Goal: Task Accomplishment & Management: Use online tool/utility

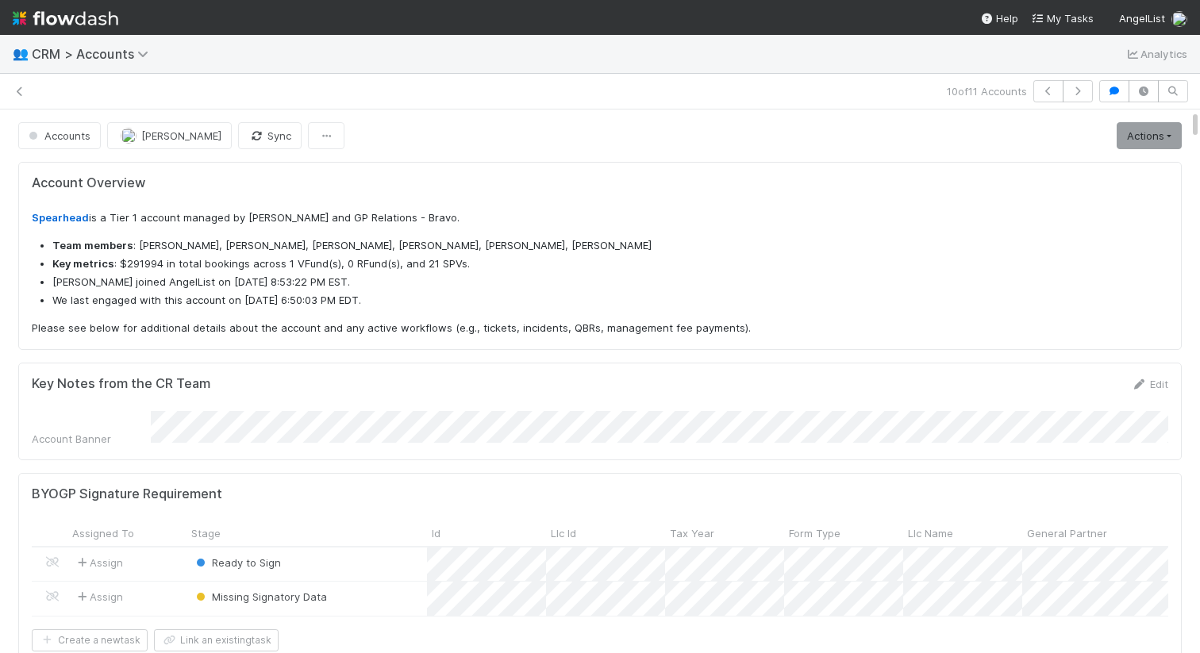
scroll to position [322, 542]
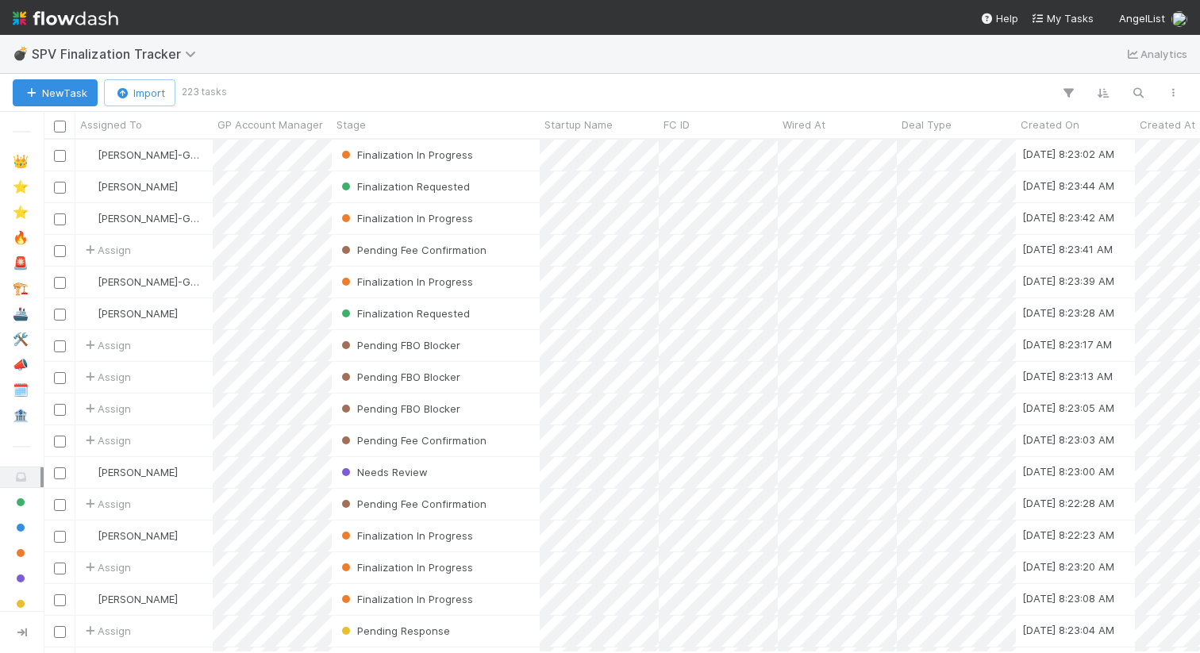
scroll to position [0, 1]
click at [1136, 92] on icon "button" at bounding box center [1139, 93] width 16 height 14
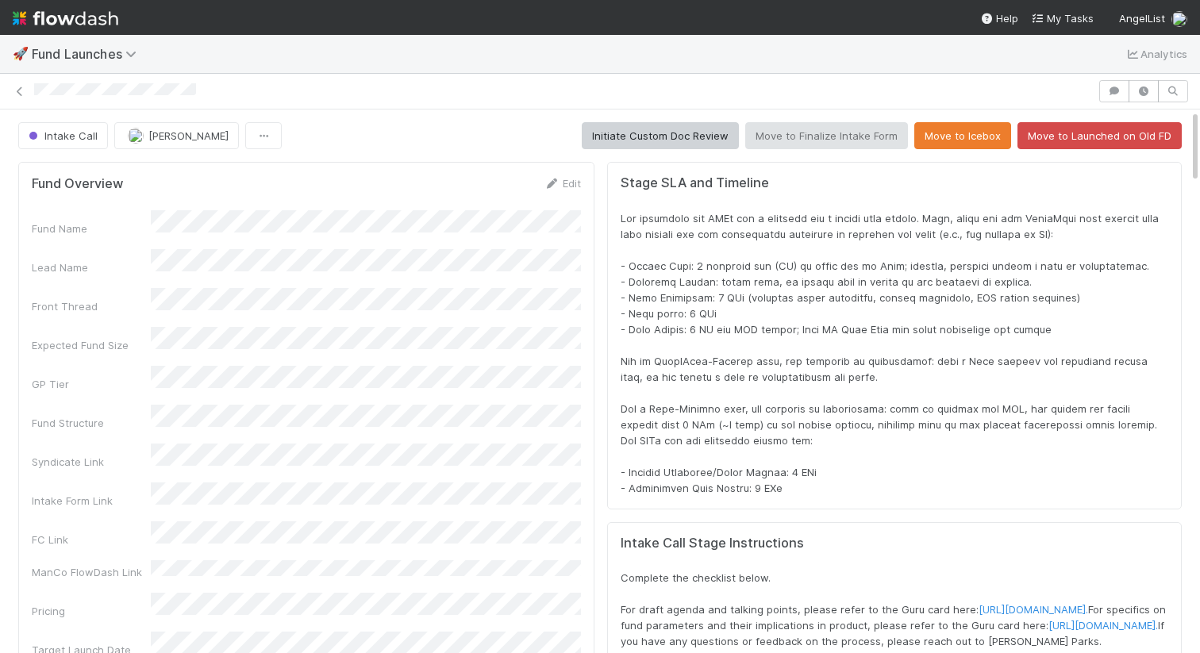
click at [852, 274] on div at bounding box center [895, 353] width 548 height 286
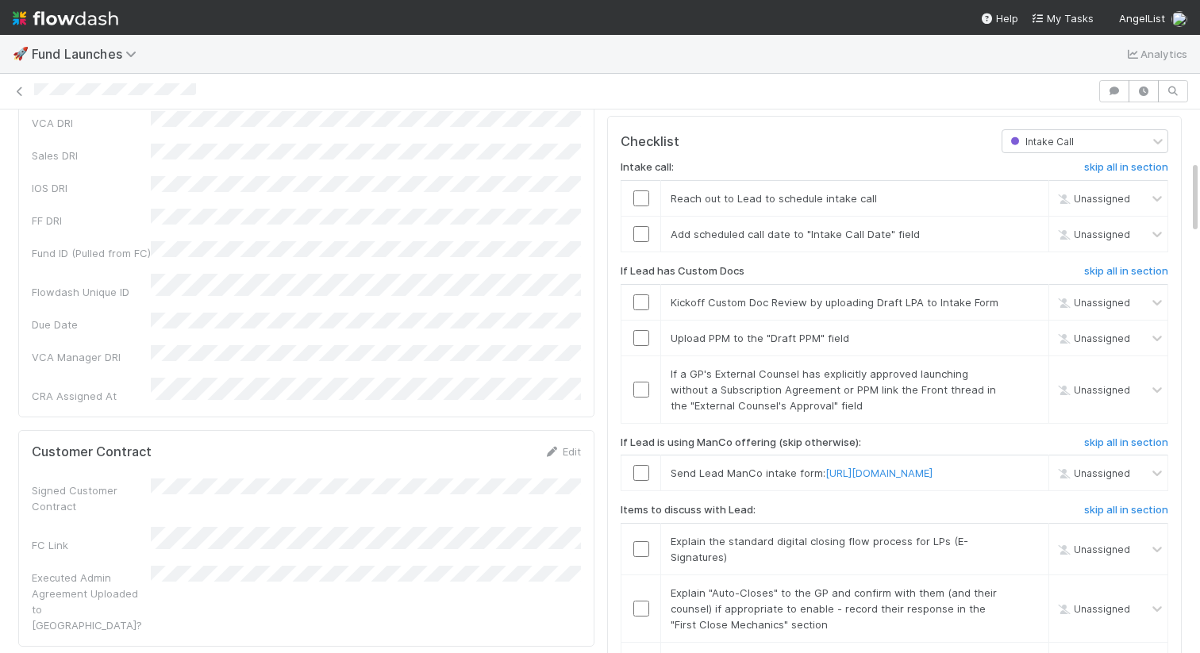
scroll to position [569, 0]
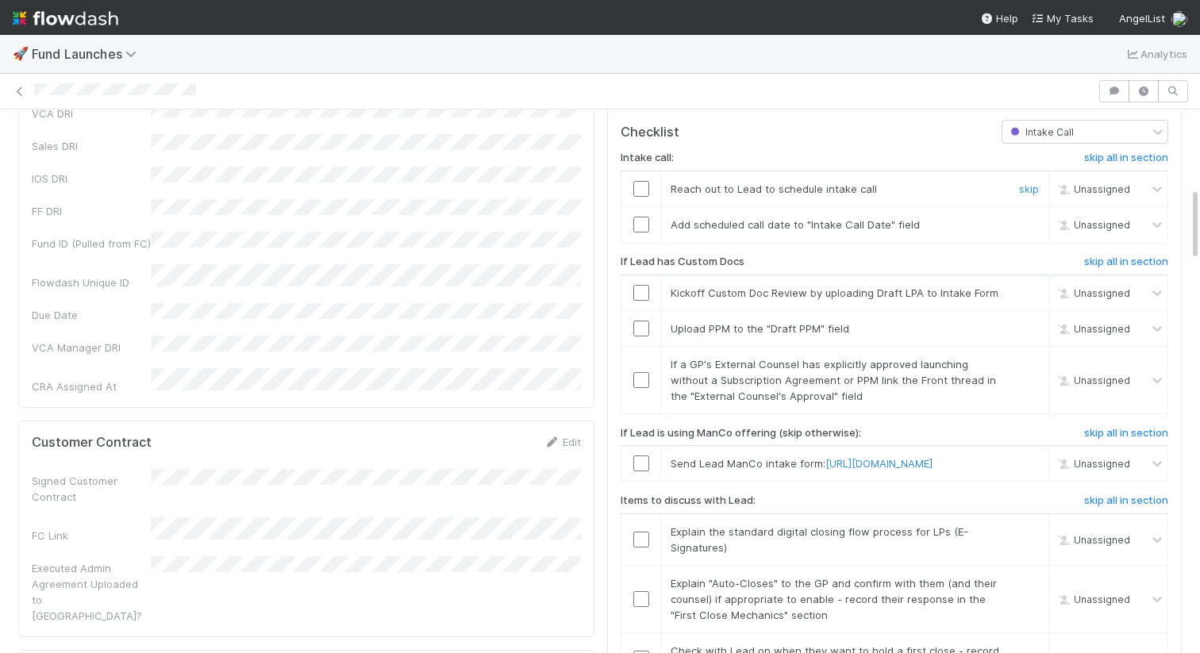
click at [641, 197] on input "checkbox" at bounding box center [642, 189] width 16 height 16
click at [638, 233] on input "checkbox" at bounding box center [642, 225] width 16 height 16
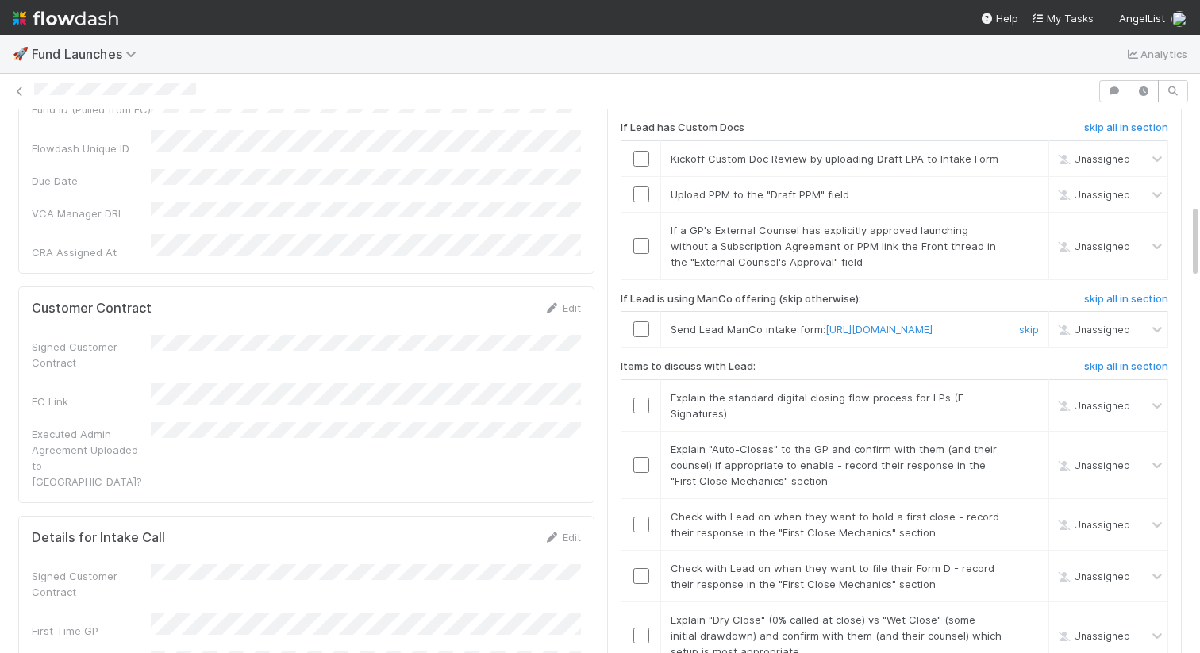
scroll to position [682, 0]
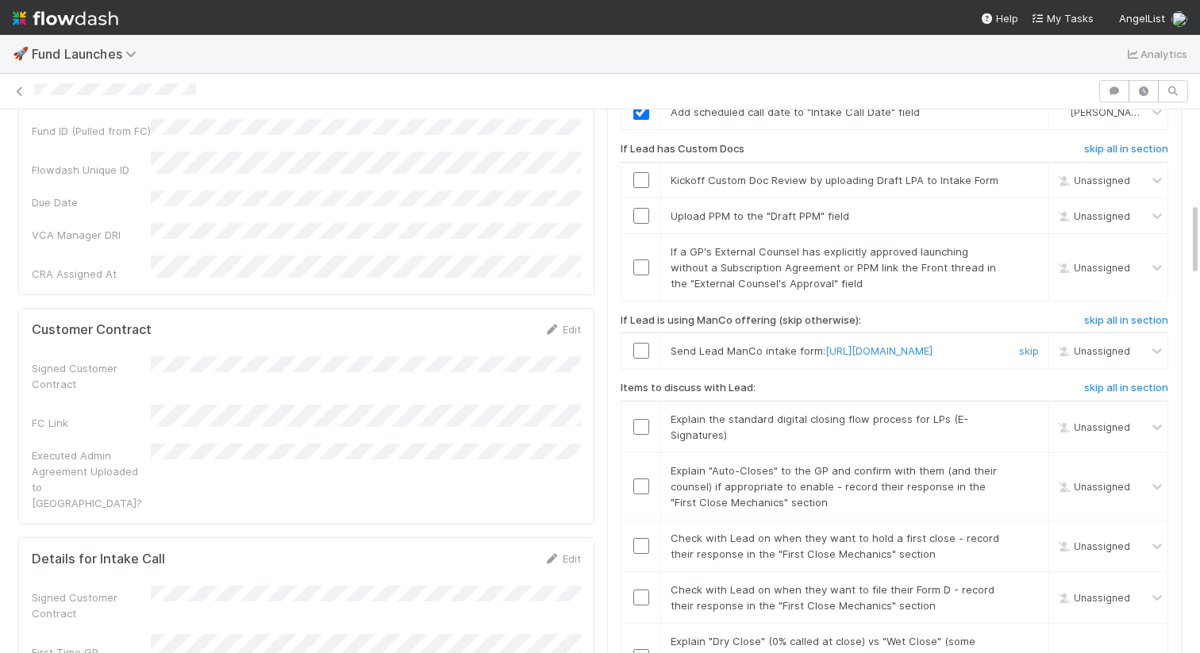
drag, startPoint x: 753, startPoint y: 452, endPoint x: 667, endPoint y: 434, distance: 87.7
click at [667, 359] on div "Send Lead ManCo intake form: https://venture.angellist.com/v/management-compani…" at bounding box center [831, 351] width 345 height 16
copy link "https://venture.angellist.com/v/management-companies/intake?step=company"
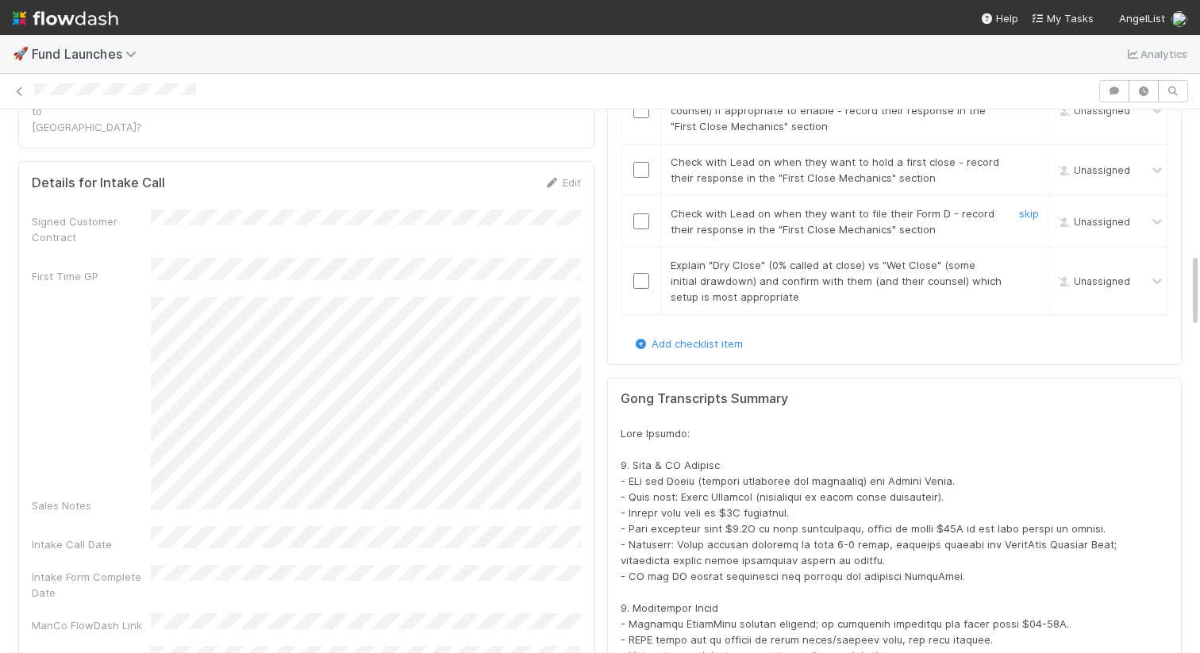
scroll to position [1059, 0]
click at [642, 58] on input "checkbox" at bounding box center [642, 50] width 16 height 16
click at [644, 118] on input "checkbox" at bounding box center [642, 110] width 16 height 16
click at [639, 177] on input "checkbox" at bounding box center [642, 169] width 16 height 16
click at [643, 288] on input "checkbox" at bounding box center [642, 280] width 16 height 16
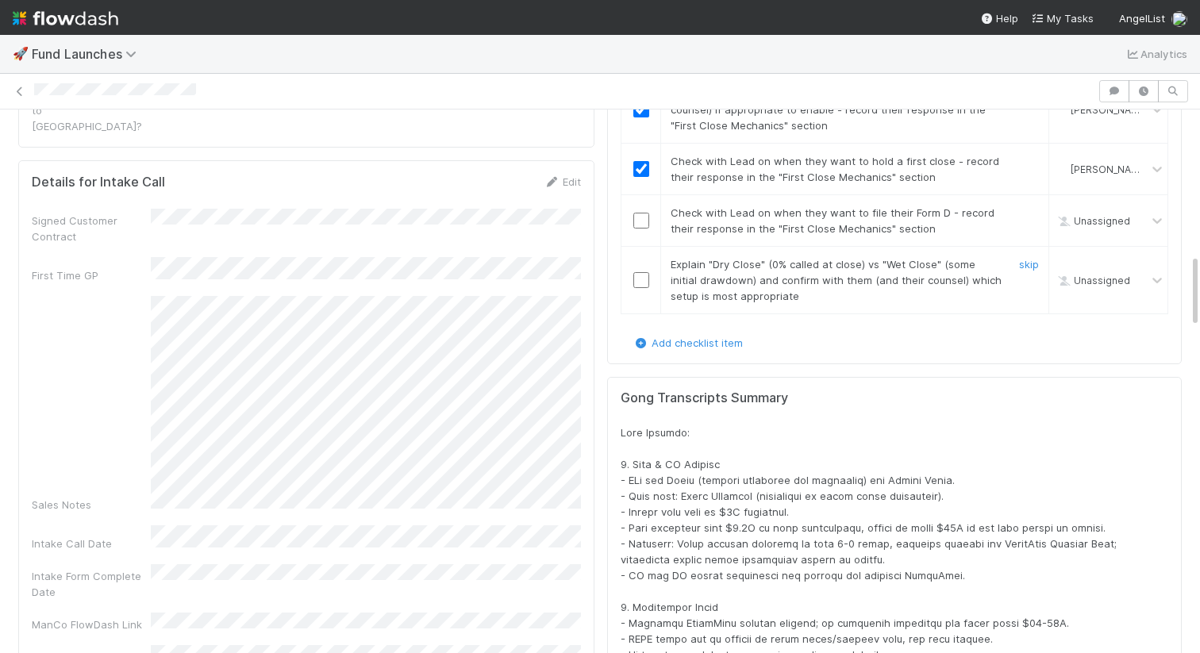
click at [641, 288] on input "checkbox" at bounding box center [642, 280] width 16 height 16
click at [639, 229] on input "checkbox" at bounding box center [642, 221] width 16 height 16
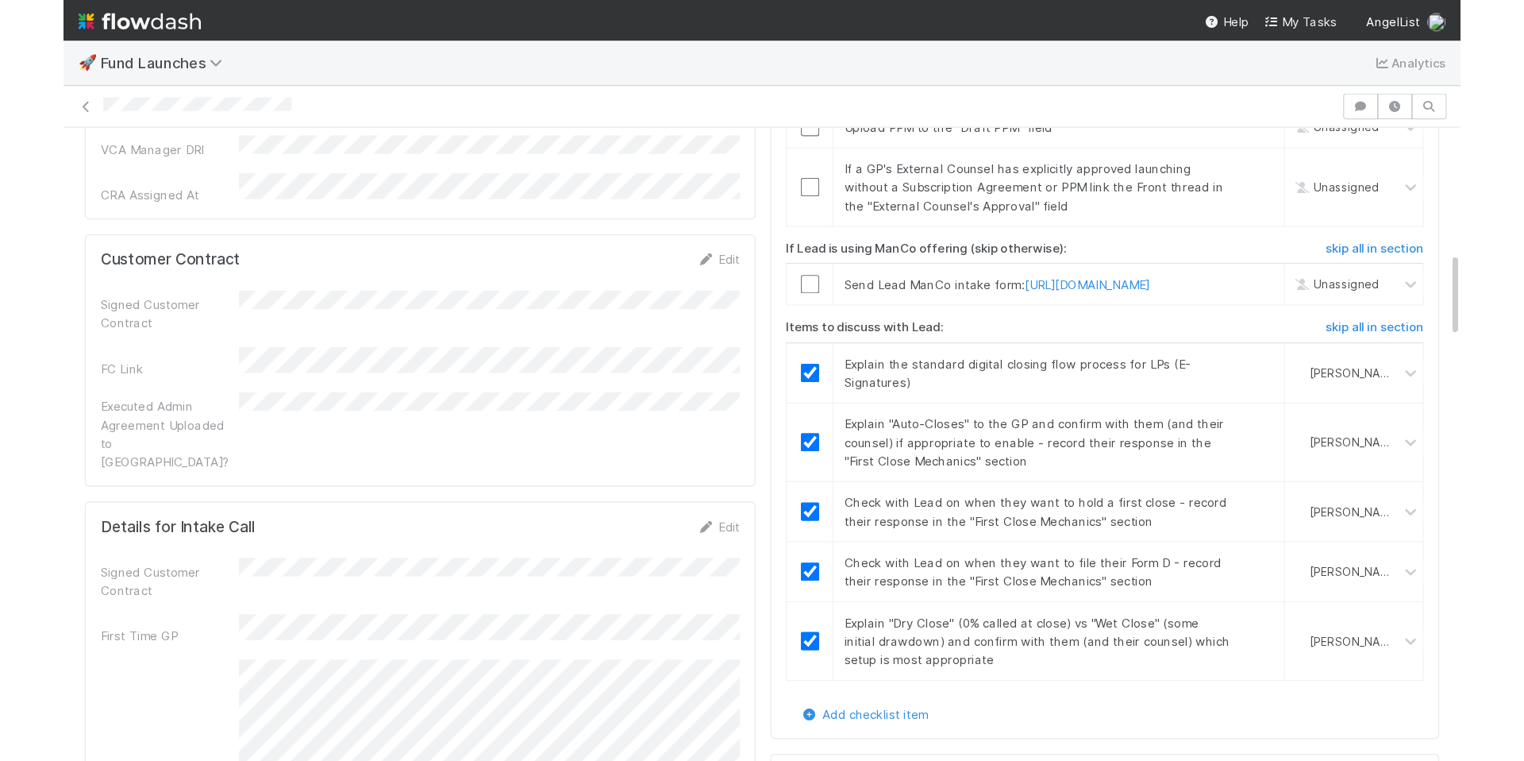
scroll to position [779, 0]
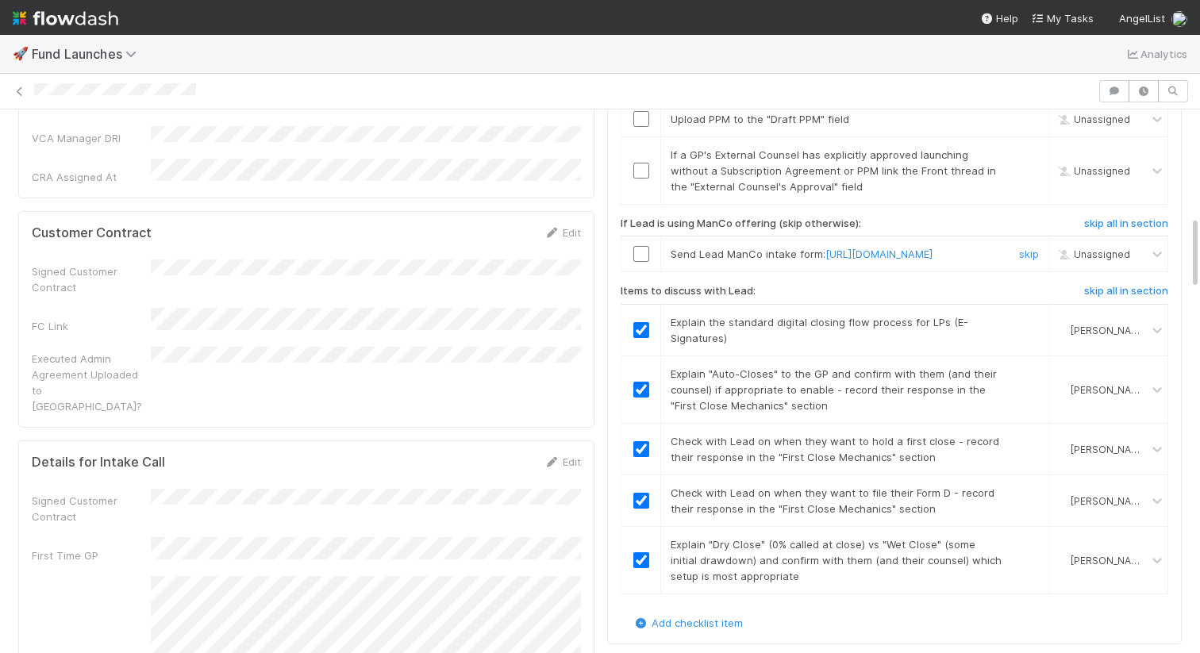
copy link "https://venture.angellist.com/v/management-companies/intake?step=company"
